Goal: Check status: Check status

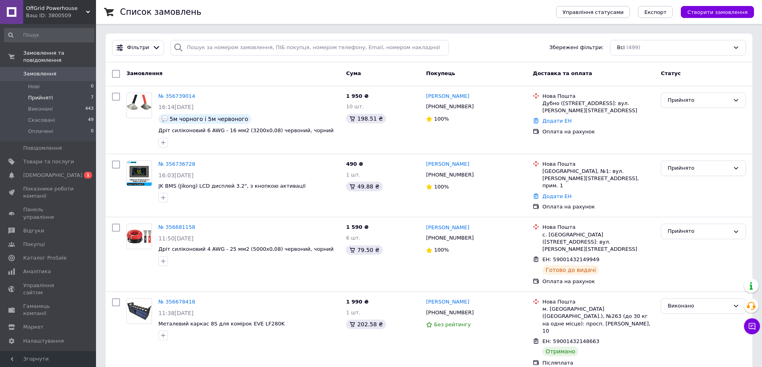
click at [43, 94] on span "Прийняті" at bounding box center [40, 97] width 25 height 7
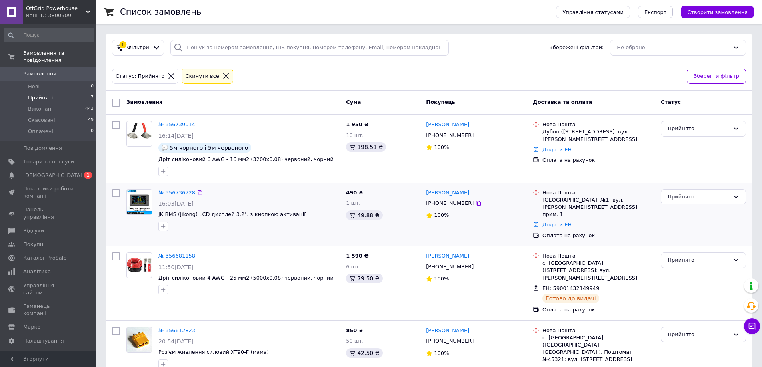
click at [177, 193] on link "№ 356736728" at bounding box center [176, 193] width 37 height 6
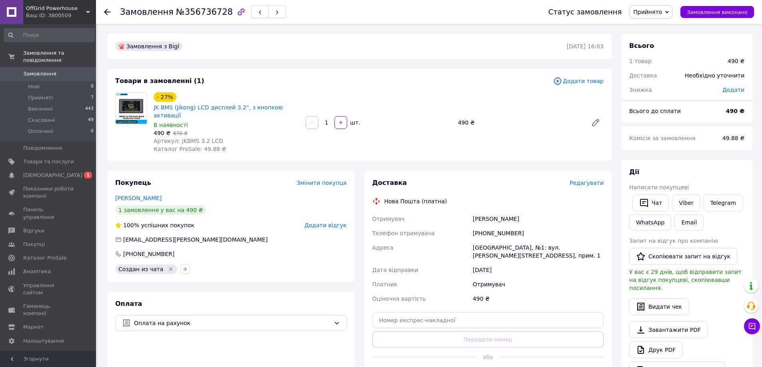
click at [443, 155] on div "Замовлення з Bigl [DATE] 16:03 Товари в замовленні (1) Додати товар - 27% JK BM…" at bounding box center [359, 307] width 514 height 547
click at [42, 94] on span "Прийняті" at bounding box center [40, 97] width 25 height 7
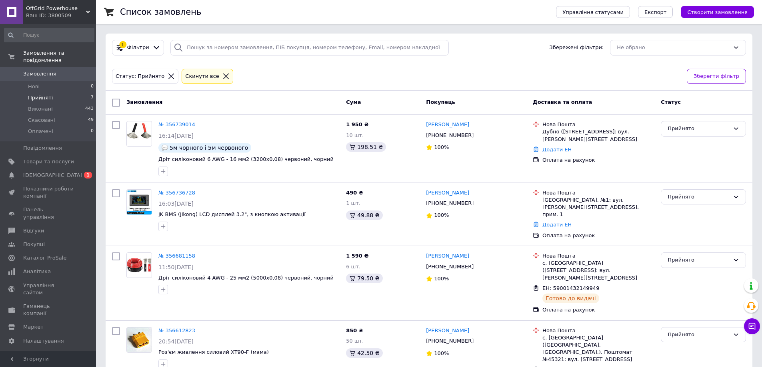
click at [432, 80] on div "Статус: Прийнято Cкинути все" at bounding box center [395, 76] width 571 height 19
click at [449, 78] on div "Статус: Прийнято Cкинути все" at bounding box center [395, 76] width 571 height 19
